Goal: Complete application form

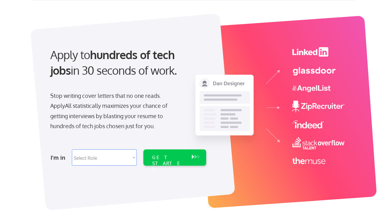
scroll to position [38, 0]
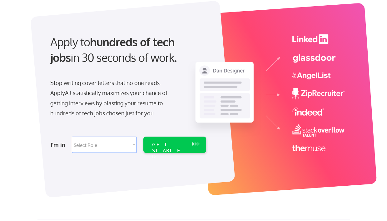
click at [108, 144] on select "Select Role Software Engineering Product Management Customer Success Sales UI/U…" at bounding box center [104, 144] width 65 height 16
select select ""design""
click at [72, 136] on select "Select Role Software Engineering Product Management Customer Success Sales UI/U…" at bounding box center [104, 144] width 65 height 16
select select ""design""
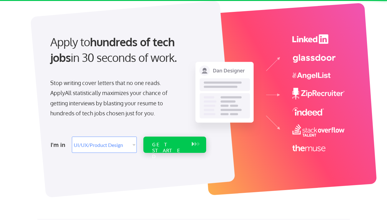
click at [173, 145] on div "GET STARTED" at bounding box center [168, 150] width 33 height 18
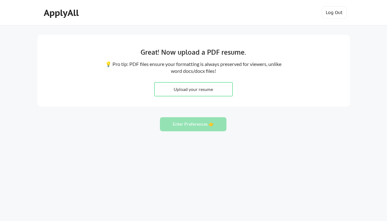
click at [229, 55] on div "Great! Now upload a PDF resume." at bounding box center [193, 52] width 190 height 10
click at [203, 90] on input "file" at bounding box center [193, 88] width 78 height 13
type input "C:\fakepath\Kristin_Howard_Resume.pdf"
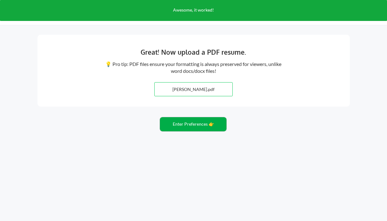
click at [205, 122] on button "Enter Preferences 👉" at bounding box center [193, 124] width 66 height 14
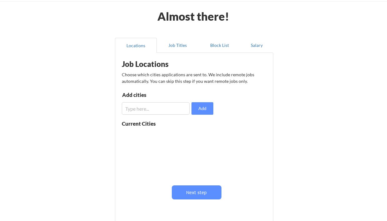
scroll to position [34, 0]
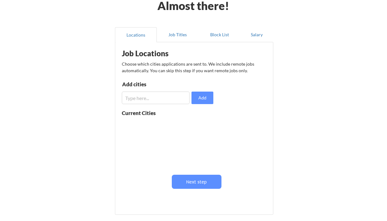
click at [168, 95] on input "input" at bounding box center [156, 97] width 68 height 12
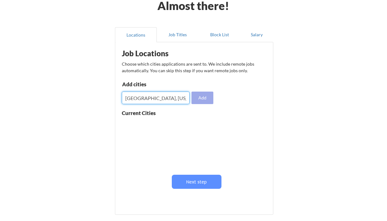
type input "[GEOGRAPHIC_DATA], [US_STATE]"
click at [207, 98] on button "Add" at bounding box center [202, 97] width 22 height 12
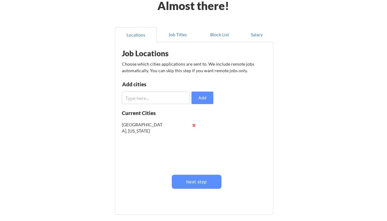
click at [173, 101] on input "input" at bounding box center [156, 97] width 68 height 12
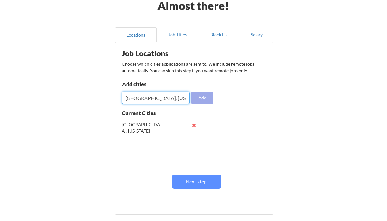
type input "[GEOGRAPHIC_DATA], [US_STATE]"
click at [199, 99] on button "Add" at bounding box center [202, 97] width 22 height 12
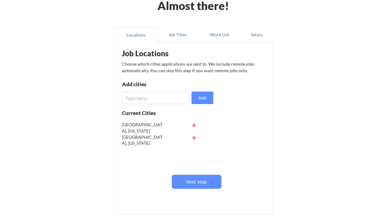
click at [175, 100] on input "input" at bounding box center [156, 97] width 68 height 12
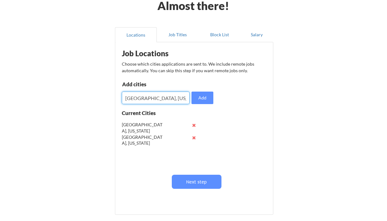
type input "[GEOGRAPHIC_DATA], [US_STATE]"
click at [209, 98] on button "Add" at bounding box center [202, 97] width 22 height 12
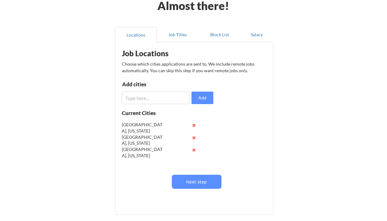
click at [158, 100] on input "input" at bounding box center [156, 97] width 68 height 12
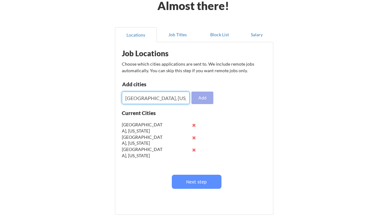
type input "[GEOGRAPHIC_DATA], [US_STATE]"
click at [204, 95] on button "Add" at bounding box center [202, 97] width 22 height 12
click at [163, 100] on input "input" at bounding box center [156, 97] width 68 height 12
type input "[GEOGRAPHIC_DATA], [US_STATE]"
click at [201, 99] on button "Add" at bounding box center [202, 97] width 22 height 12
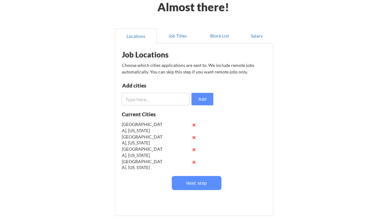
scroll to position [0, 0]
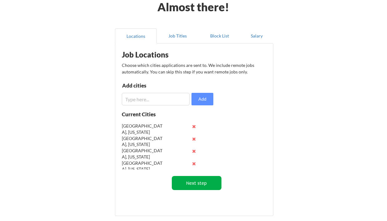
click at [182, 183] on button "Next step" at bounding box center [197, 183] width 50 height 14
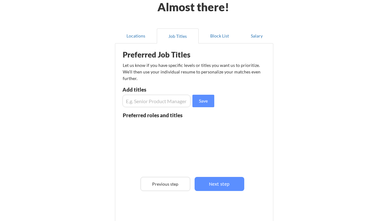
click at [157, 105] on input "input" at bounding box center [156, 101] width 68 height 12
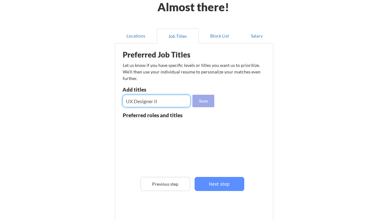
type input "UX Designer II"
click at [212, 105] on button "Save" at bounding box center [203, 101] width 22 height 12
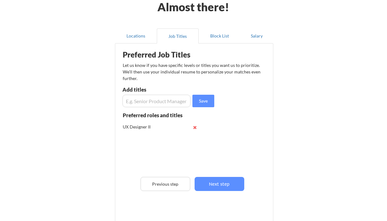
click at [166, 102] on input "input" at bounding box center [156, 101] width 68 height 12
type input "Senior UX Designer"
click at [197, 99] on button "Save" at bounding box center [203, 101] width 22 height 12
click at [174, 102] on input "input" at bounding box center [156, 101] width 68 height 12
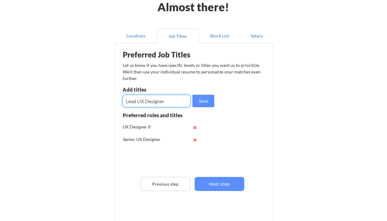
type input "Lead UX Designer"
click at [206, 104] on button "Save" at bounding box center [203, 101] width 22 height 12
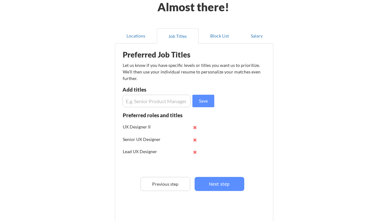
click at [159, 103] on input "input" at bounding box center [156, 101] width 68 height 12
type input "Product Designer"
click at [208, 105] on button "Save" at bounding box center [203, 101] width 22 height 12
click at [168, 103] on input "input" at bounding box center [156, 101] width 68 height 12
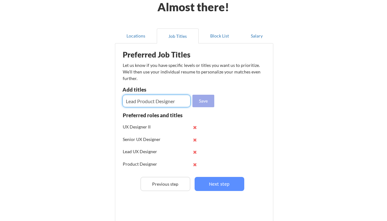
type input "Lead Product Designer"
click at [202, 104] on button "Save" at bounding box center [203, 101] width 22 height 12
click at [169, 102] on input "input" at bounding box center [156, 101] width 68 height 12
type input "Lead Product Designer"
click at [197, 95] on button "Save" at bounding box center [203, 101] width 22 height 12
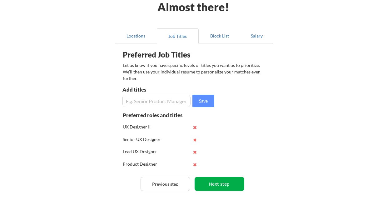
click at [209, 184] on button "Next step" at bounding box center [219, 184] width 50 height 14
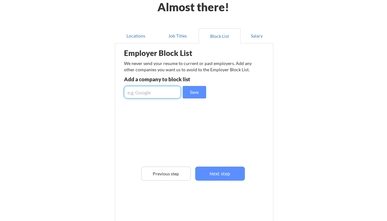
click at [160, 91] on input "input" at bounding box center [152, 92] width 57 height 12
type input "[PERSON_NAME]"
click at [199, 92] on button "Save" at bounding box center [194, 92] width 23 height 12
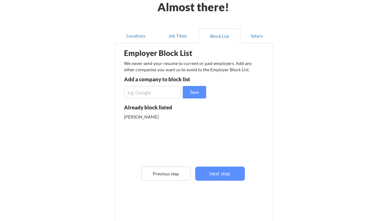
click at [139, 97] on input "input" at bounding box center [152, 92] width 57 height 12
type input "RealPage"
drag, startPoint x: 155, startPoint y: 91, endPoint x: 84, endPoint y: 91, distance: 71.1
click at [84, 91] on div "Almost there! Locations Job Titles Block List Salary Employer Block List We nev…" at bounding box center [193, 125] width 387 height 317
click at [155, 94] on input "input" at bounding box center [152, 92] width 57 height 12
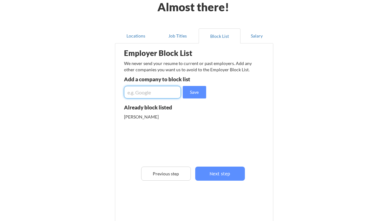
click at [143, 94] on input "input" at bounding box center [152, 92] width 57 height 12
type input "First Service"
click at [190, 96] on button "Save" at bounding box center [194, 92] width 23 height 12
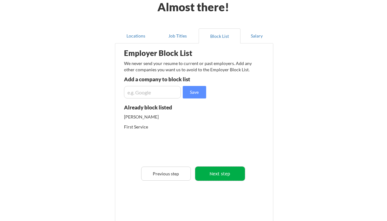
click at [214, 175] on button "Next step" at bounding box center [220, 173] width 50 height 14
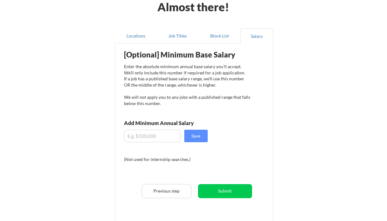
click at [162, 138] on input "input" at bounding box center [152, 135] width 57 height 12
type input "$120,000"
click at [193, 137] on button "Save" at bounding box center [195, 135] width 23 height 12
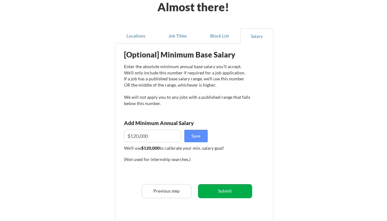
click at [213, 189] on button "Submit" at bounding box center [225, 191] width 54 height 14
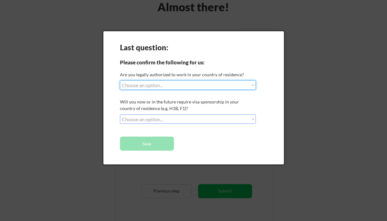
click at [179, 83] on select "Choose an option... Yes, I am a [DEMOGRAPHIC_DATA] Citizen Yes, I am a [DEMOGRA…" at bounding box center [188, 84] width 136 height 9
select select ""yes__i_am_a_[DEMOGRAPHIC_DATA]""
click at [120, 80] on select "Choose an option... Yes, I am a [DEMOGRAPHIC_DATA] Citizen Yes, I am a [DEMOGRA…" at bounding box center [188, 84] width 136 height 9
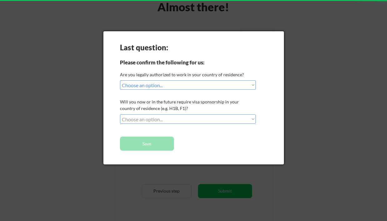
click at [159, 118] on select "Choose an option... No, I will not need sponsorship Yes, I will need sponsorship" at bounding box center [188, 118] width 136 height 9
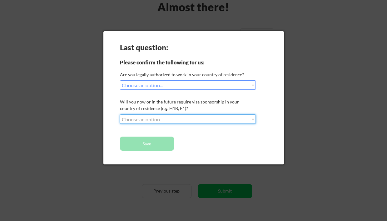
select select ""no__i_will_not_need_sponsorship""
click at [120, 114] on select "Choose an option... No, I will not need sponsorship Yes, I will need sponsorship" at bounding box center [188, 118] width 136 height 9
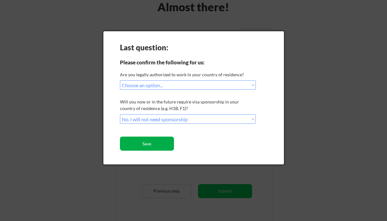
click at [147, 143] on button "Save" at bounding box center [147, 143] width 54 height 14
